Goal: Task Accomplishment & Management: Manage account settings

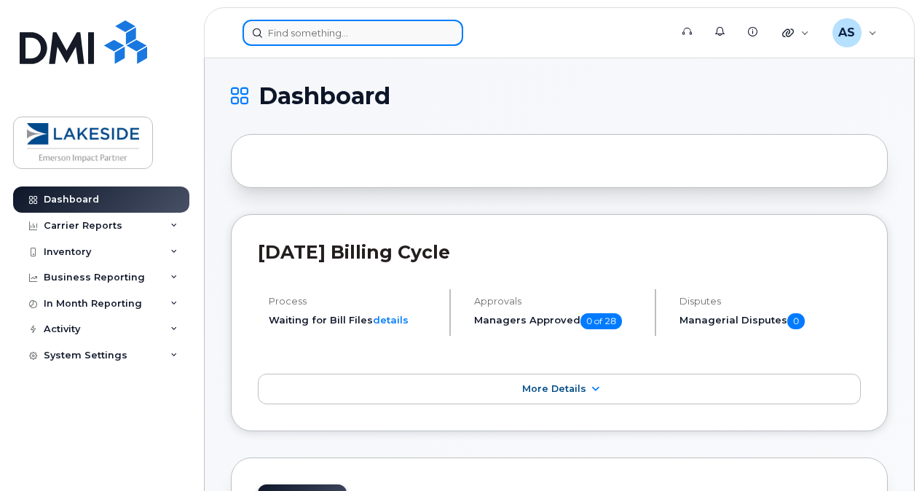
click at [347, 29] on input at bounding box center [352, 33] width 221 height 26
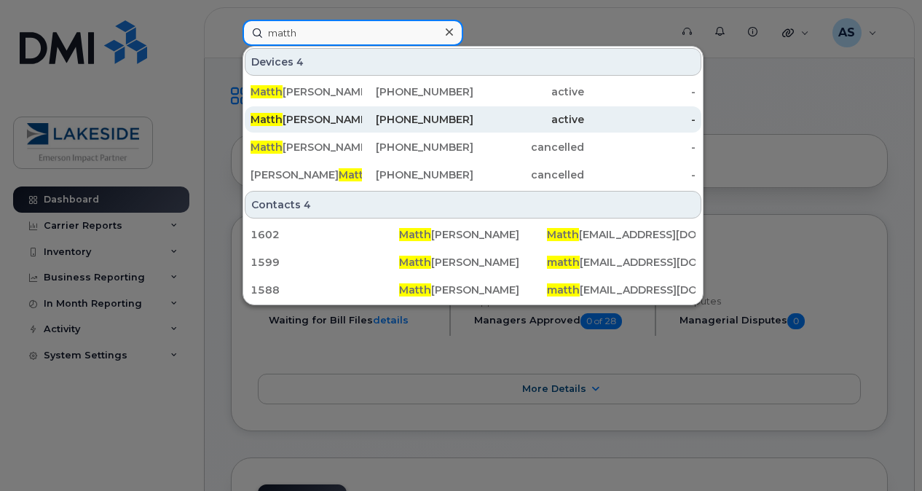
type input "matth"
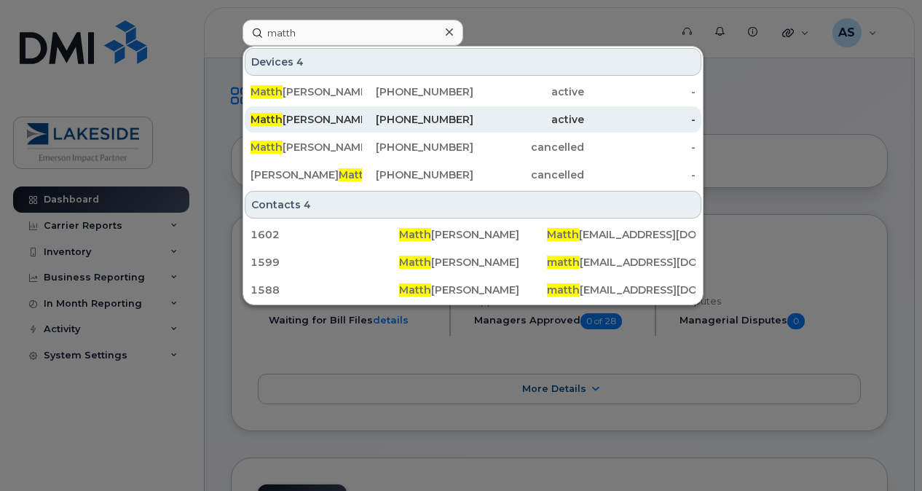
click at [344, 117] on div "Matth [PERSON_NAME]" at bounding box center [305, 119] width 111 height 15
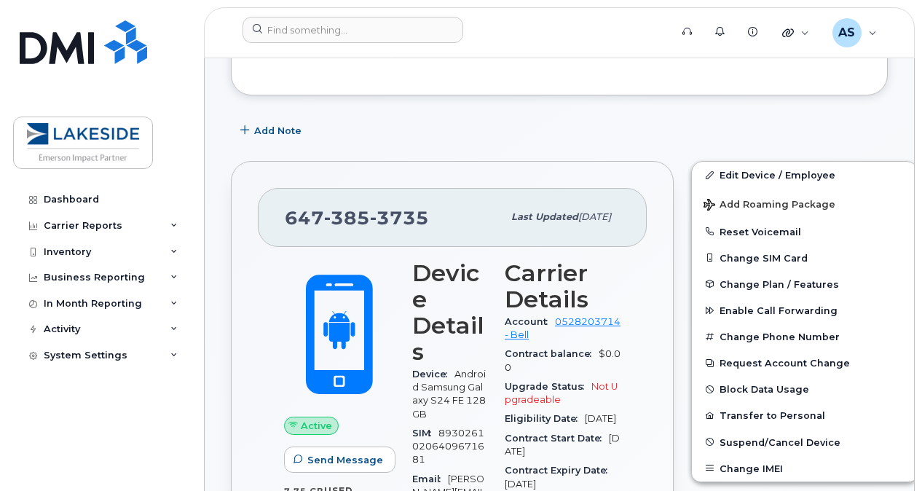
scroll to position [183, 0]
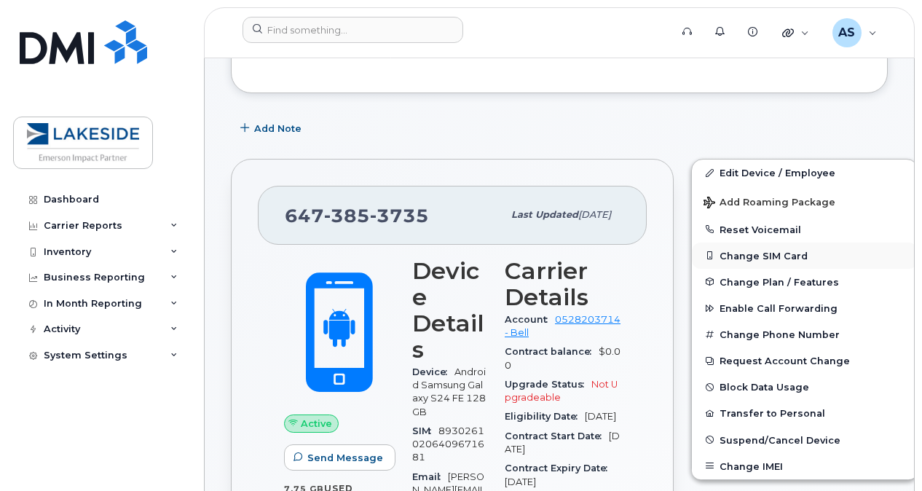
click at [805, 256] on button "Change SIM Card" at bounding box center [805, 255] width 226 height 26
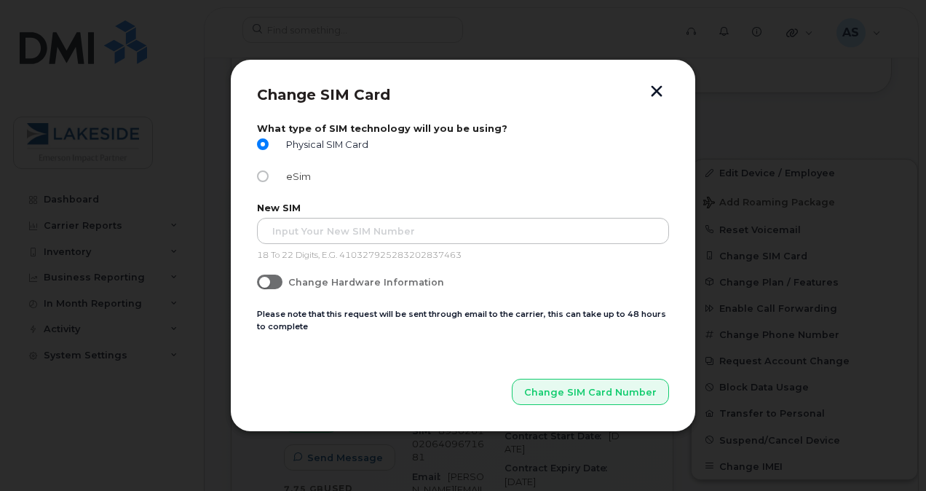
click at [290, 174] on span "eSim" at bounding box center [295, 176] width 31 height 11
click at [269, 174] on input "eSim" at bounding box center [263, 176] width 12 height 12
radio input "true"
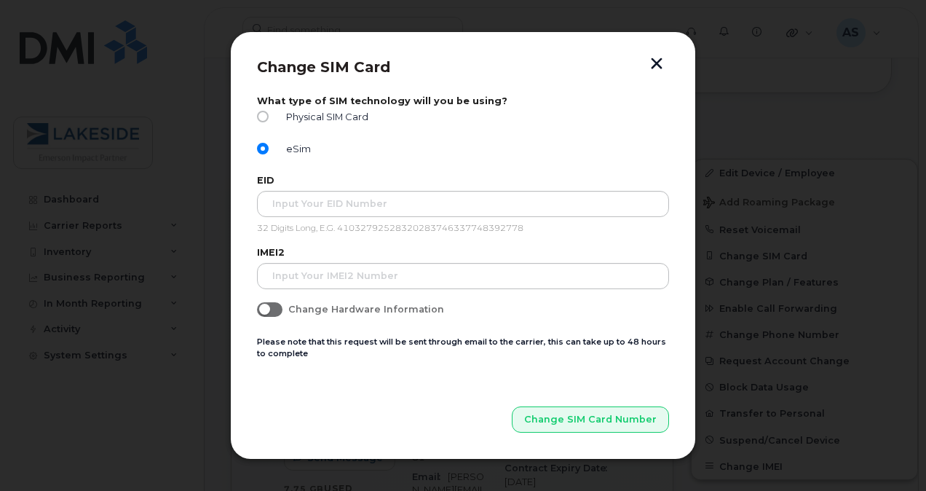
click at [277, 317] on span at bounding box center [269, 309] width 25 height 15
click at [269, 314] on input "Change Hardware Information" at bounding box center [263, 308] width 12 height 12
checkbox input "true"
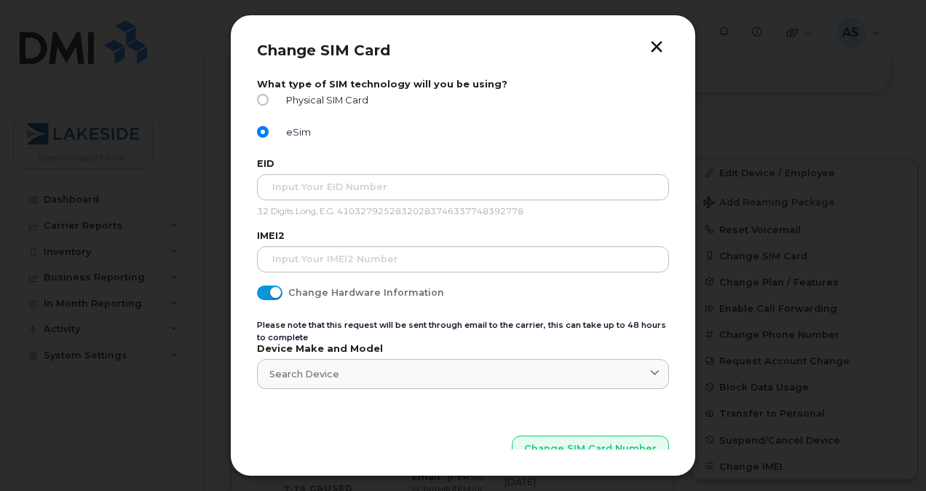
click at [650, 50] on button "button" at bounding box center [657, 48] width 22 height 15
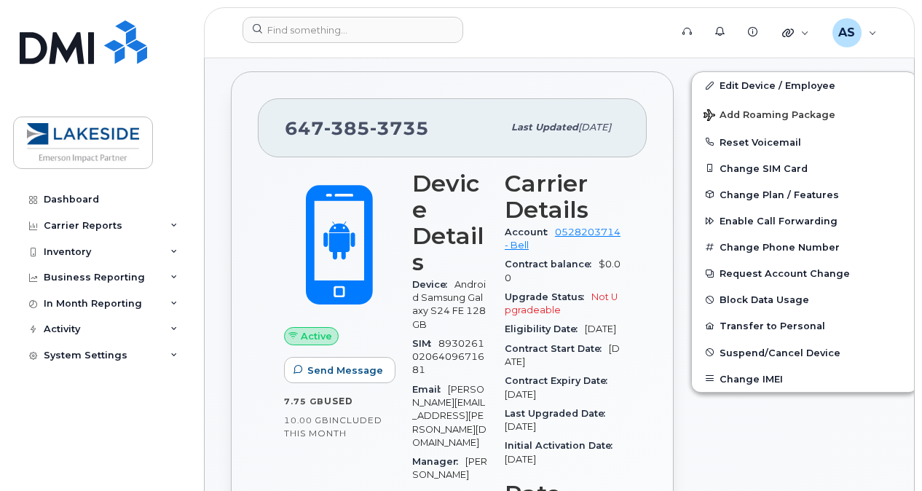
scroll to position [271, 0]
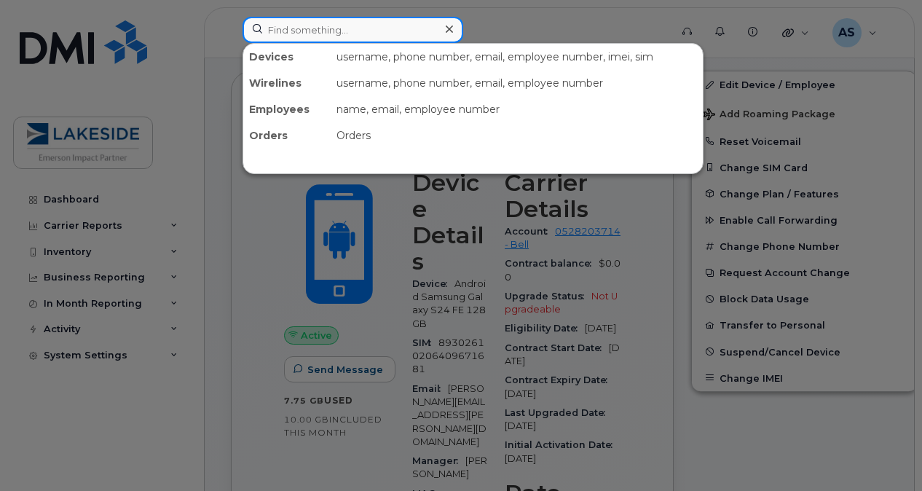
click at [347, 41] on input at bounding box center [352, 30] width 221 height 26
click at [545, 28] on div at bounding box center [461, 245] width 922 height 491
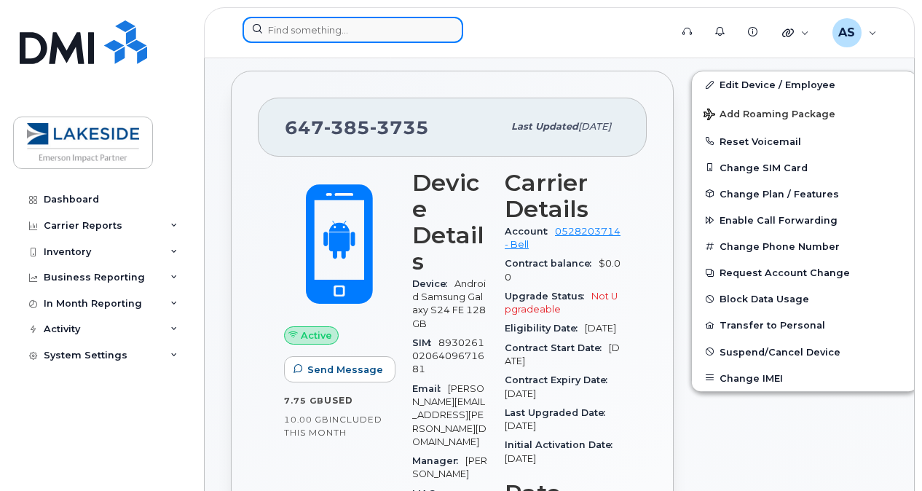
click at [377, 28] on input at bounding box center [352, 30] width 221 height 26
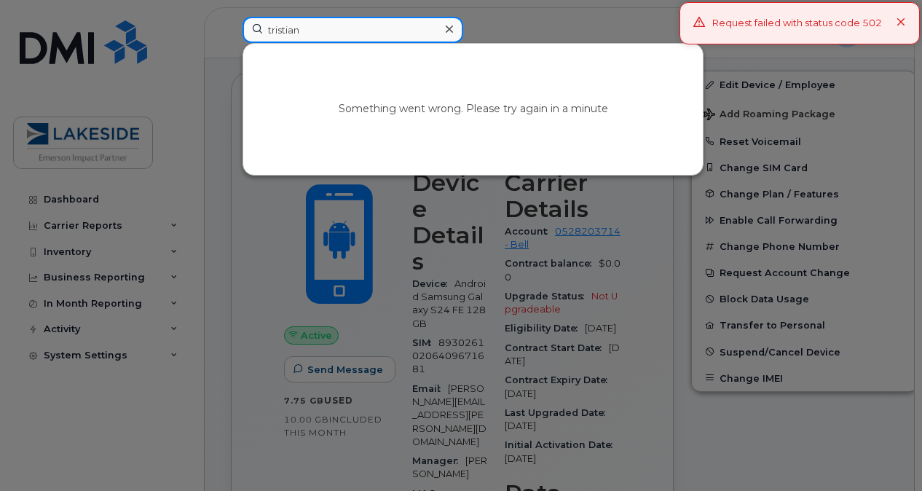
type input "tristian"
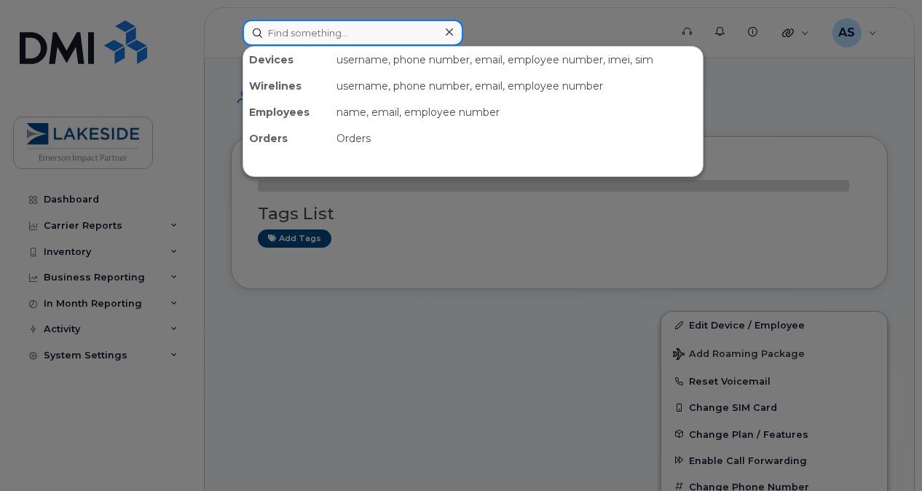
click at [362, 40] on input at bounding box center [352, 33] width 221 height 26
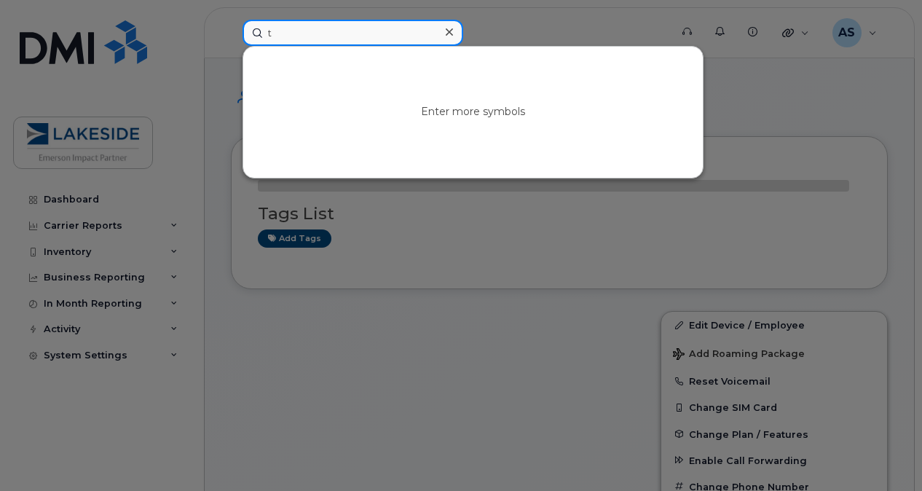
type input "t"
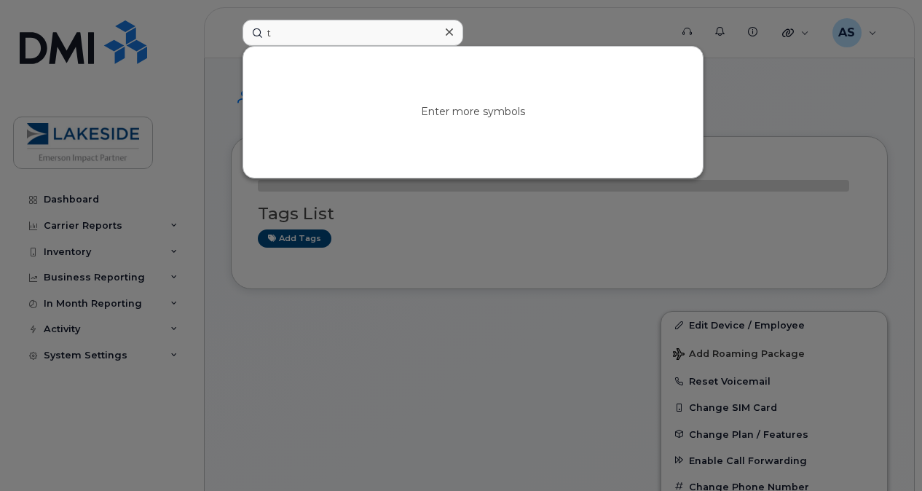
click at [587, 29] on div at bounding box center [461, 245] width 922 height 491
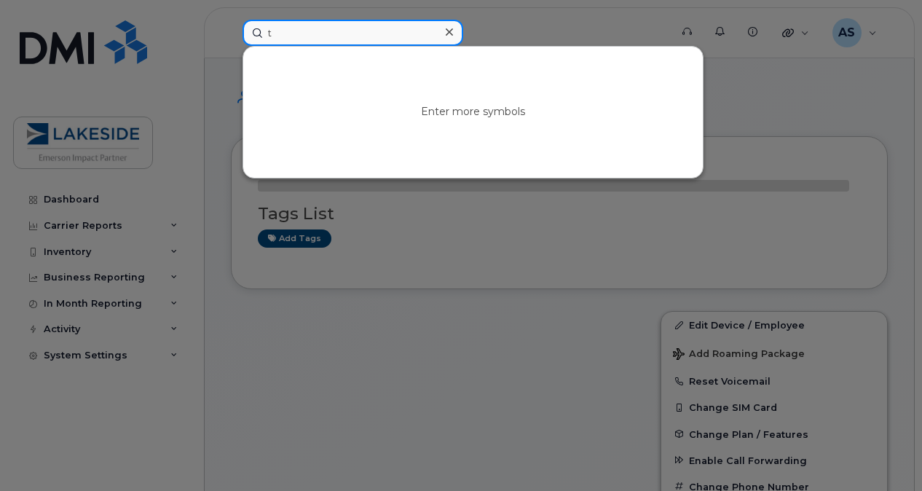
click at [282, 35] on input "t" at bounding box center [352, 33] width 221 height 26
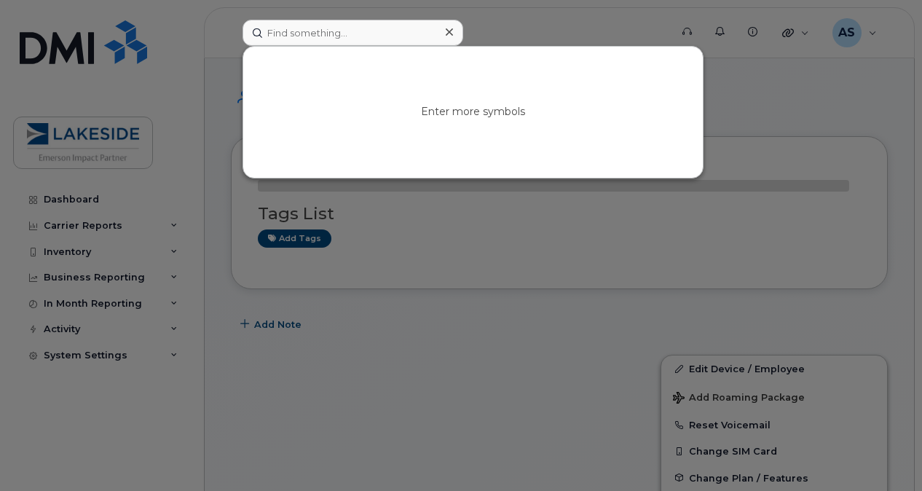
click at [452, 30] on div at bounding box center [448, 32] width 21 height 21
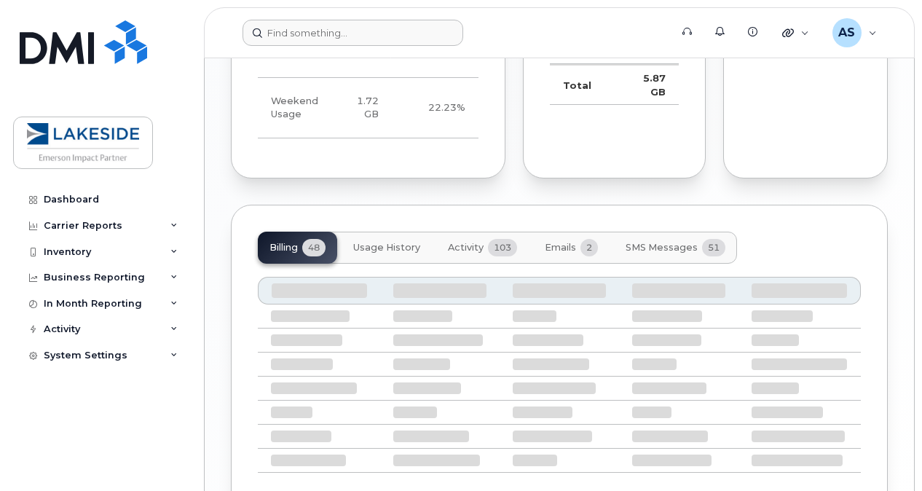
scroll to position [1028, 0]
click at [494, 233] on button "Activity 103" at bounding box center [482, 249] width 92 height 32
